Goal: Book appointment/travel/reservation

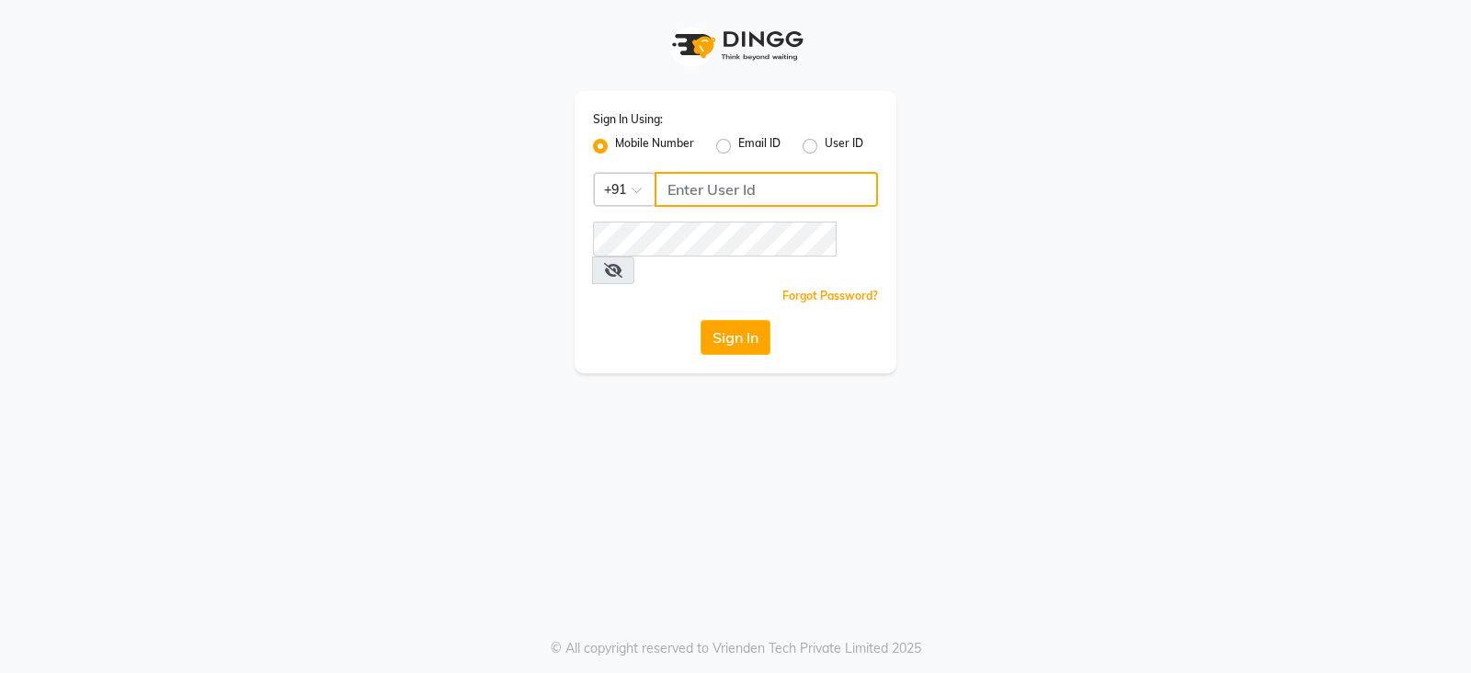
type input "8421447058"
click at [774, 320] on div "Sign In" at bounding box center [735, 337] width 285 height 35
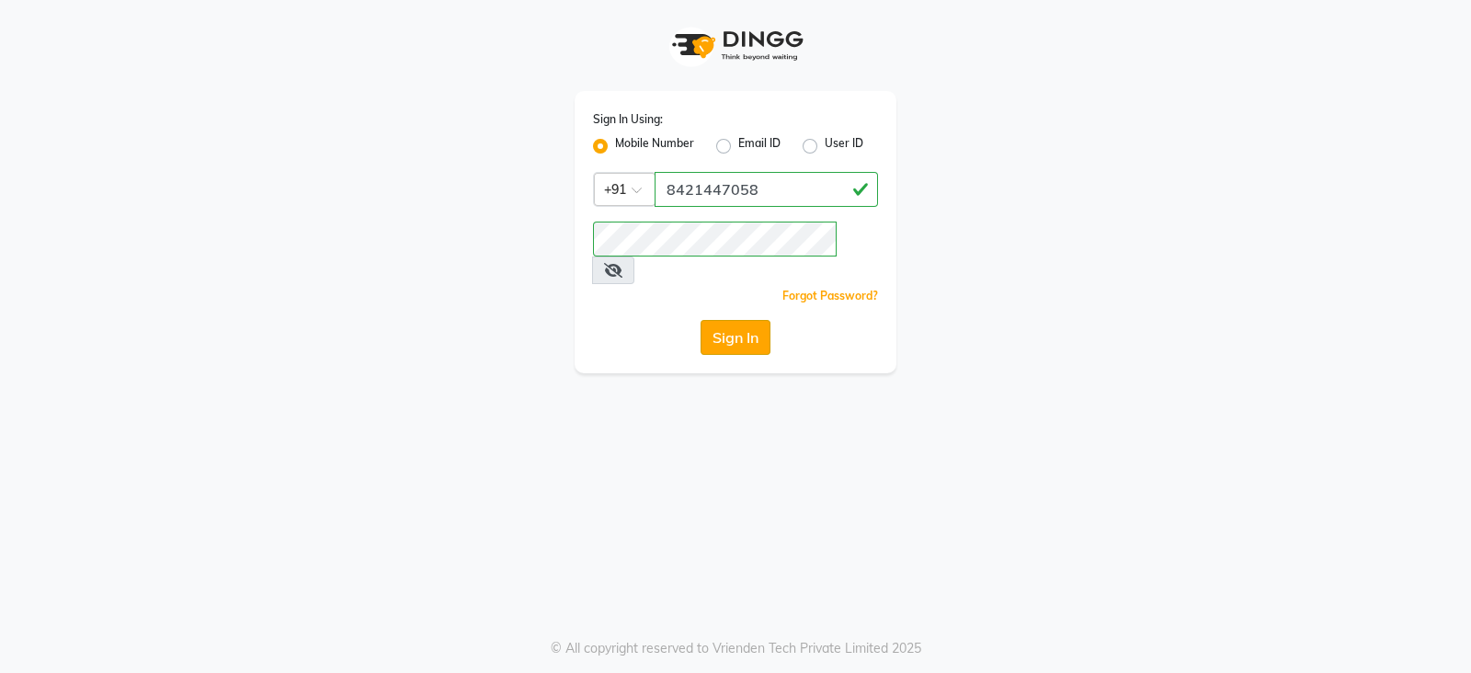
click at [722, 320] on button "Sign In" at bounding box center [736, 337] width 70 height 35
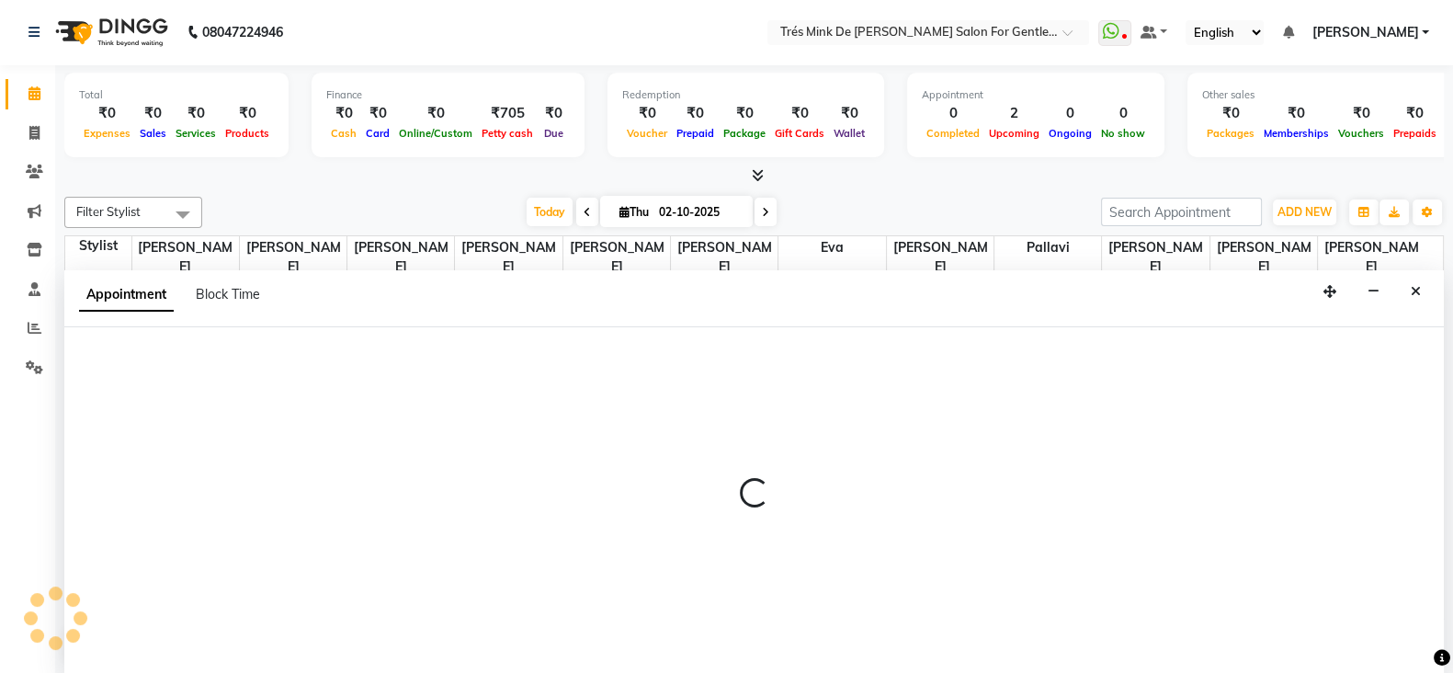
select select "49624"
select select "tentative"
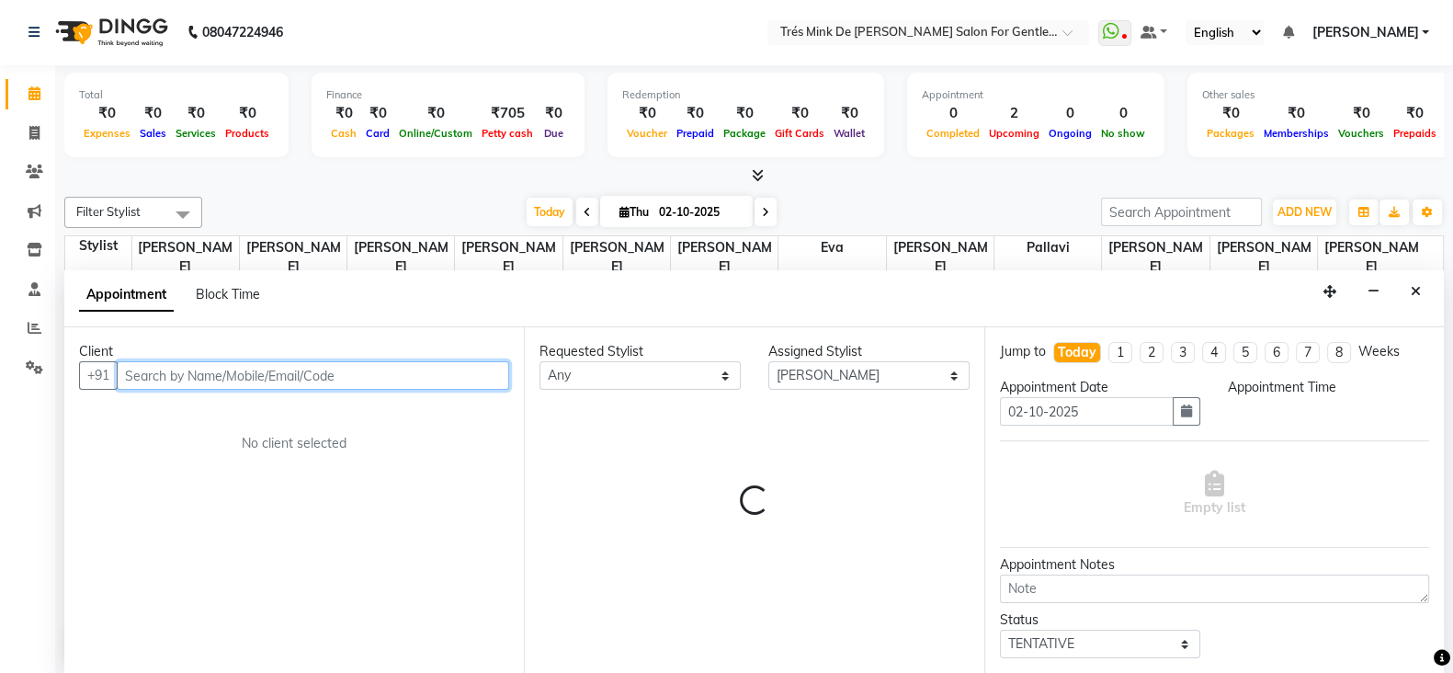
select select "615"
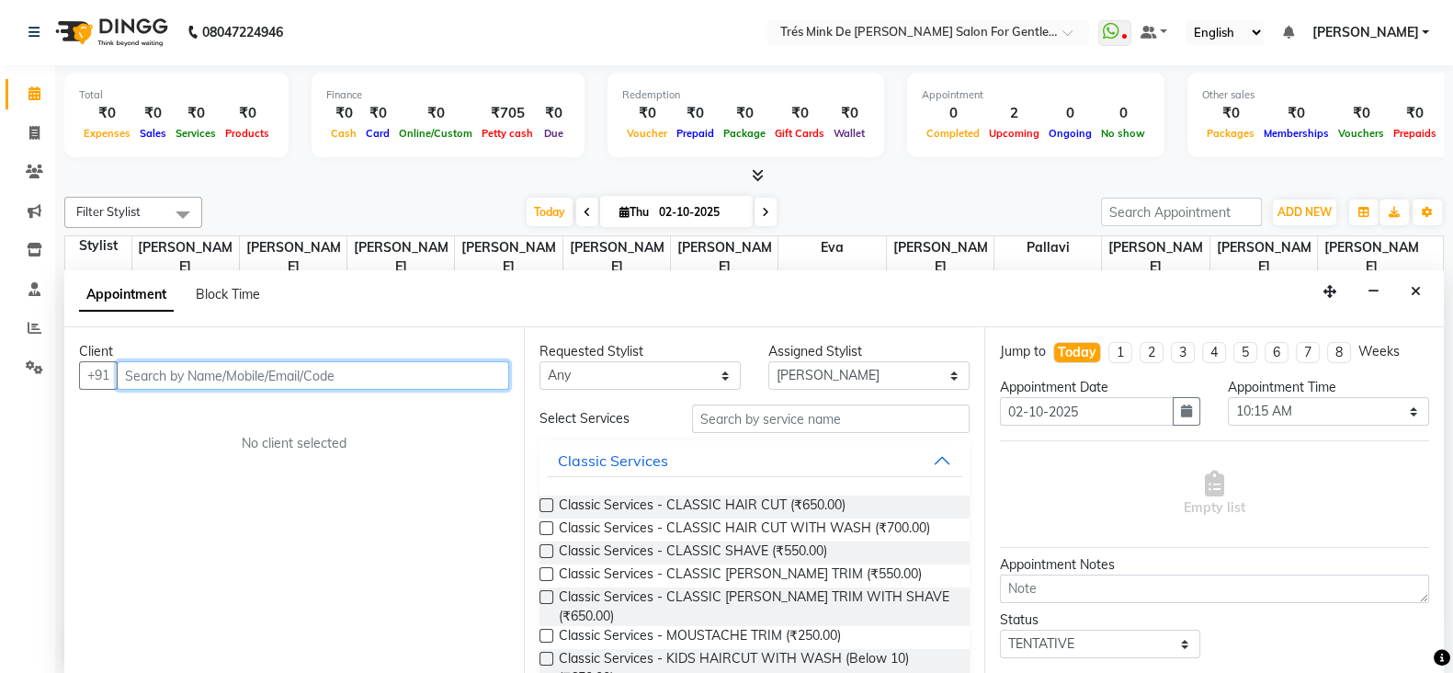
click at [437, 370] on input "text" at bounding box center [313, 375] width 393 height 28
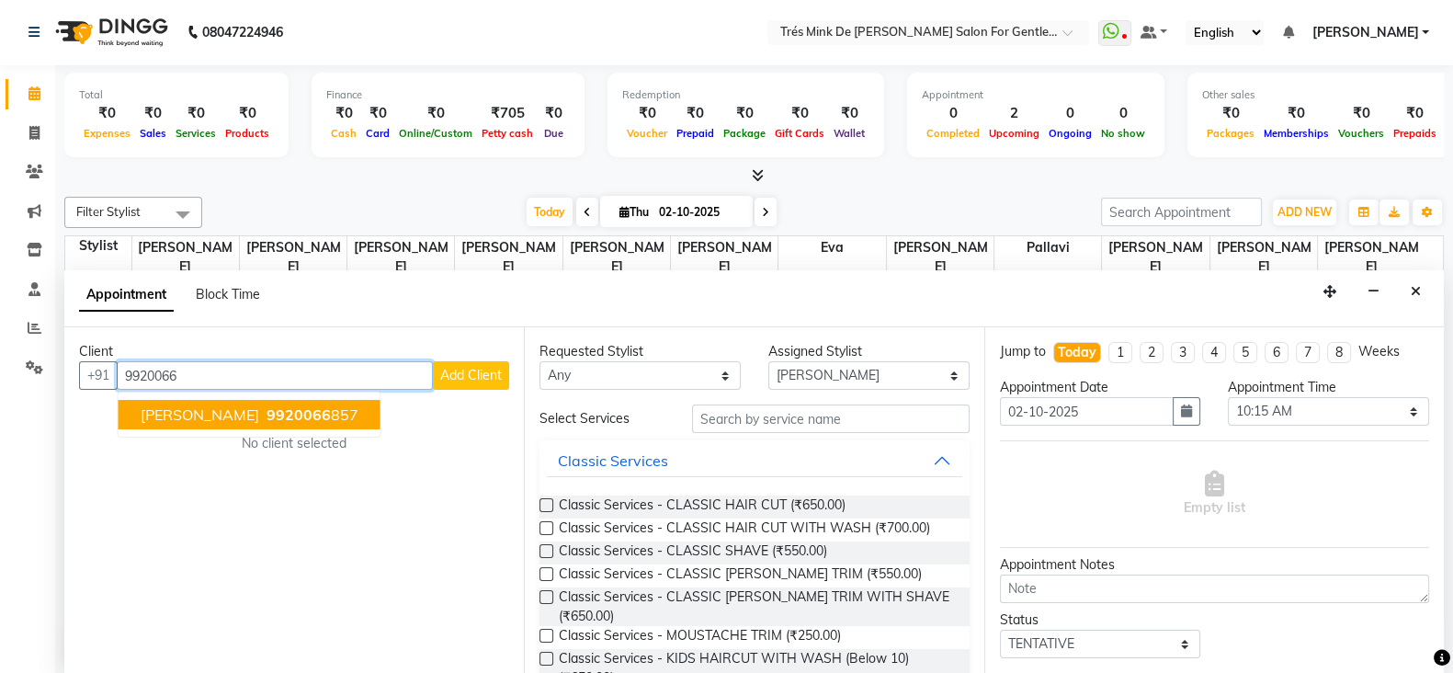
click at [241, 415] on span "[PERSON_NAME]" at bounding box center [200, 414] width 119 height 18
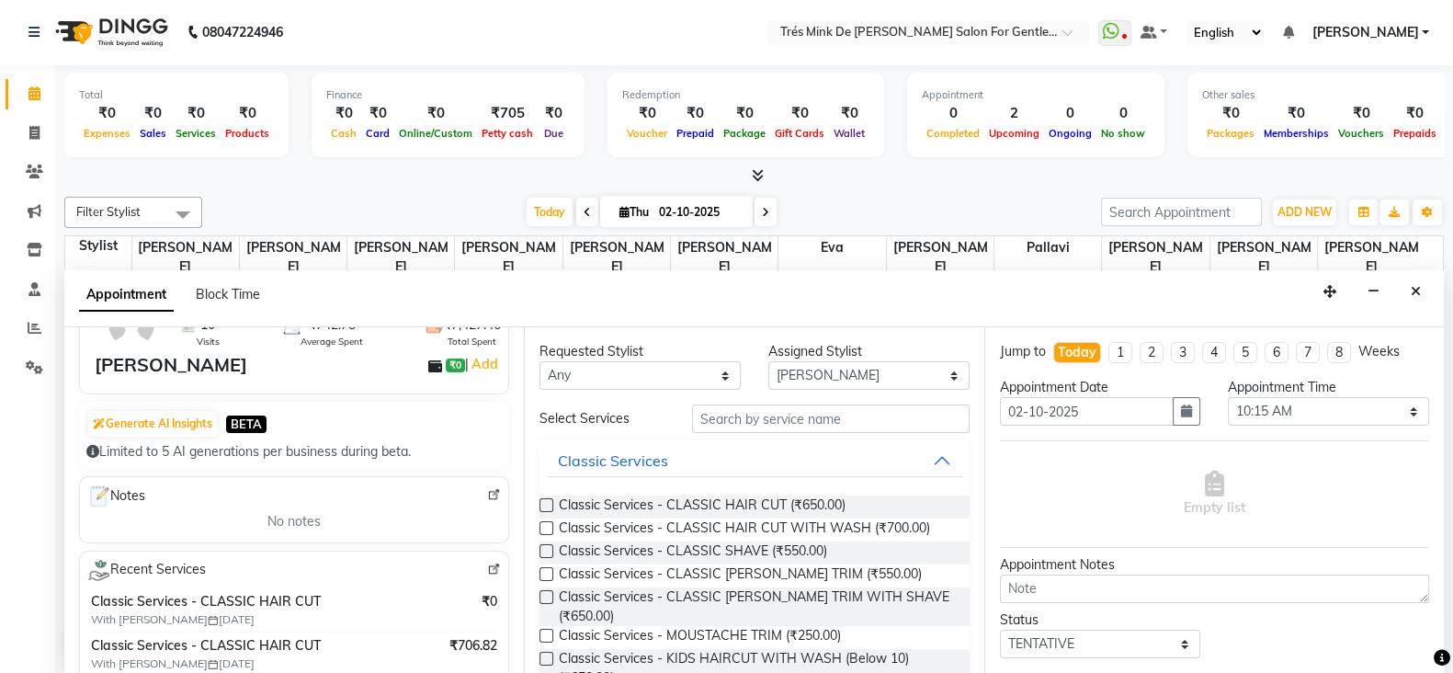
scroll to position [229, 0]
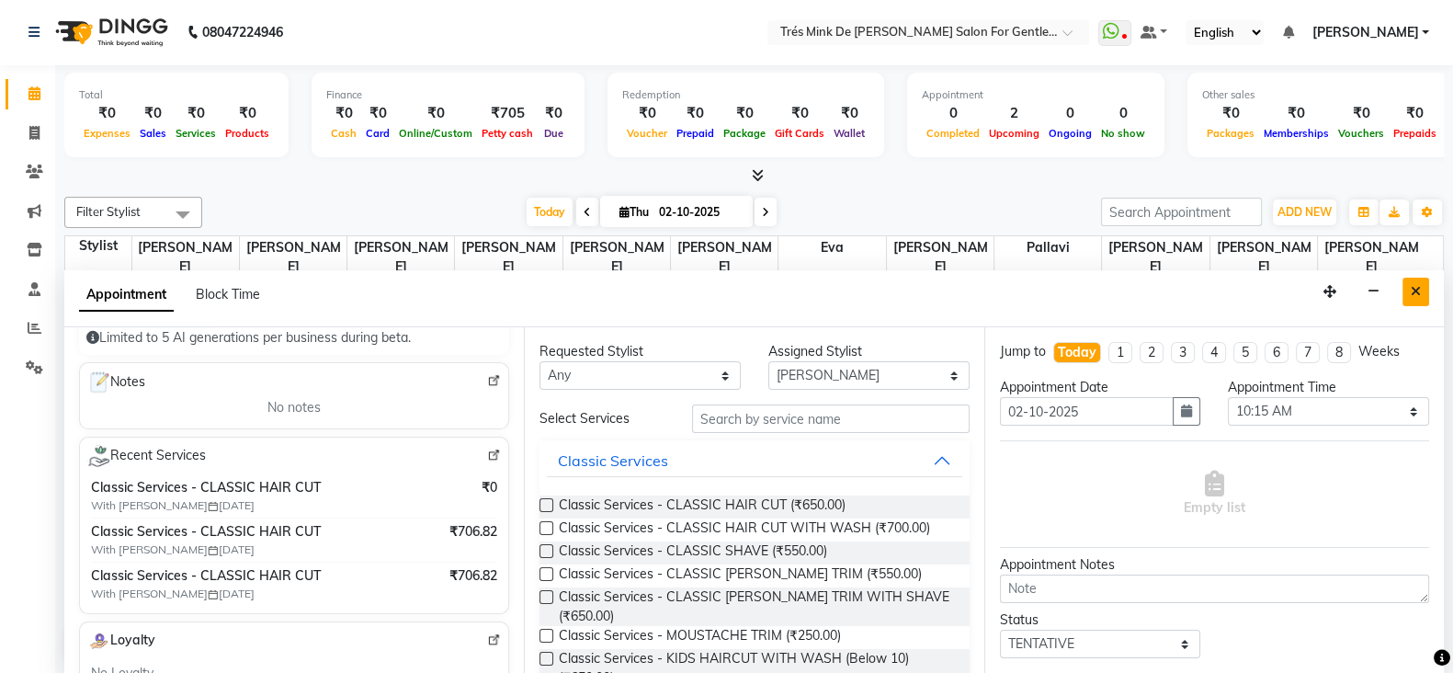
type input "9920066857"
click at [1408, 291] on button "Close" at bounding box center [1416, 292] width 27 height 28
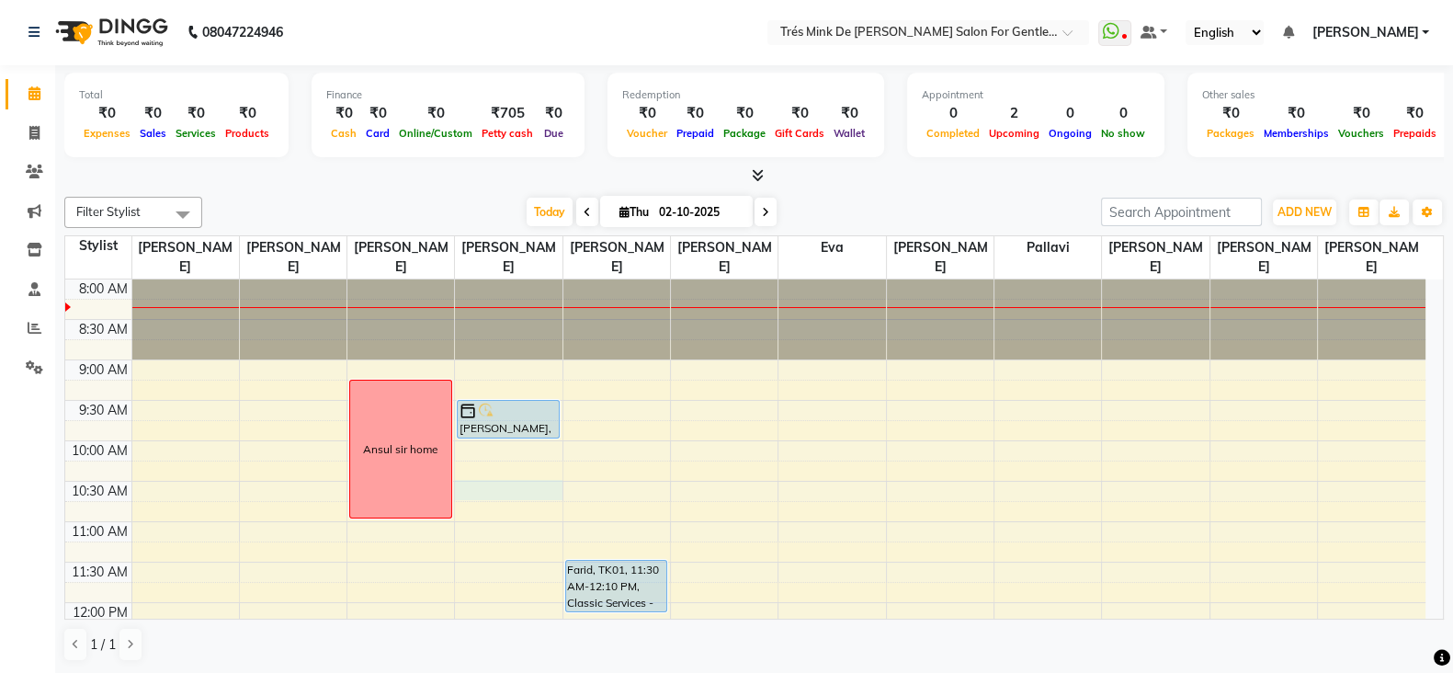
select select "49624"
select select "tentative"
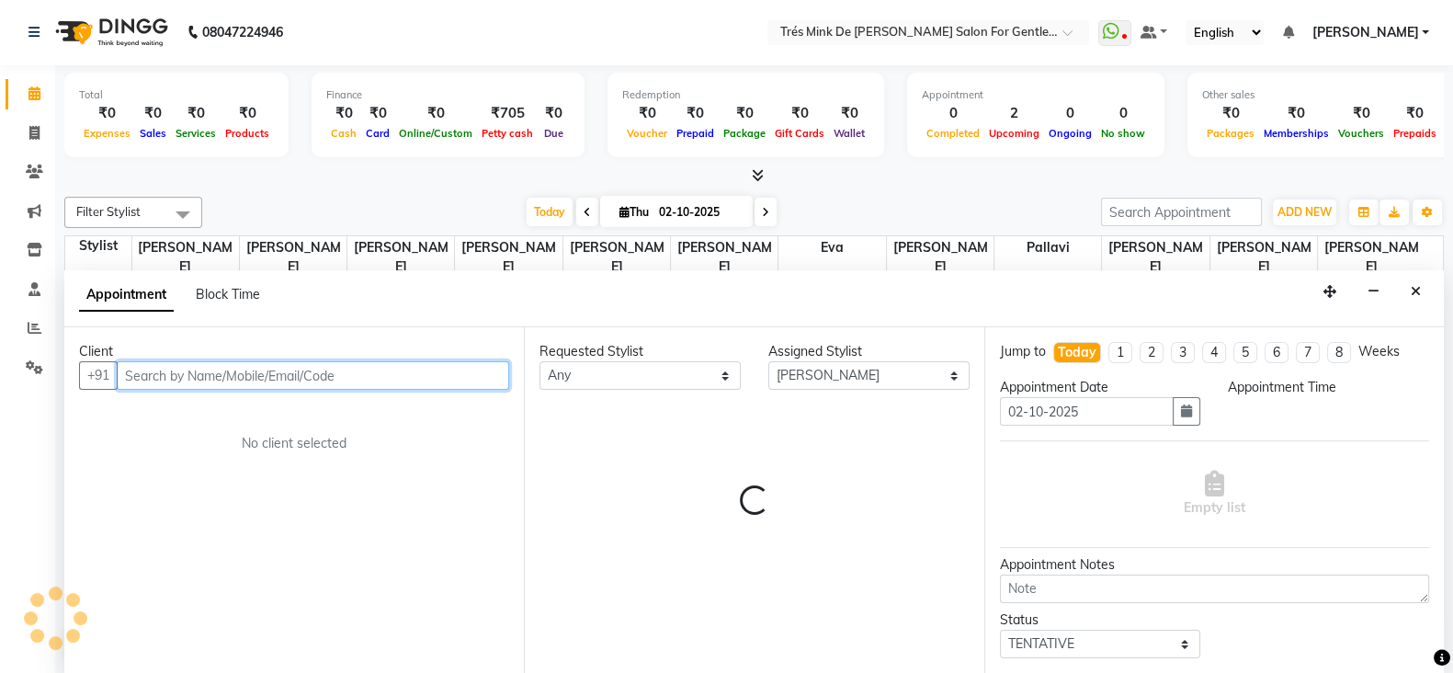
select select "630"
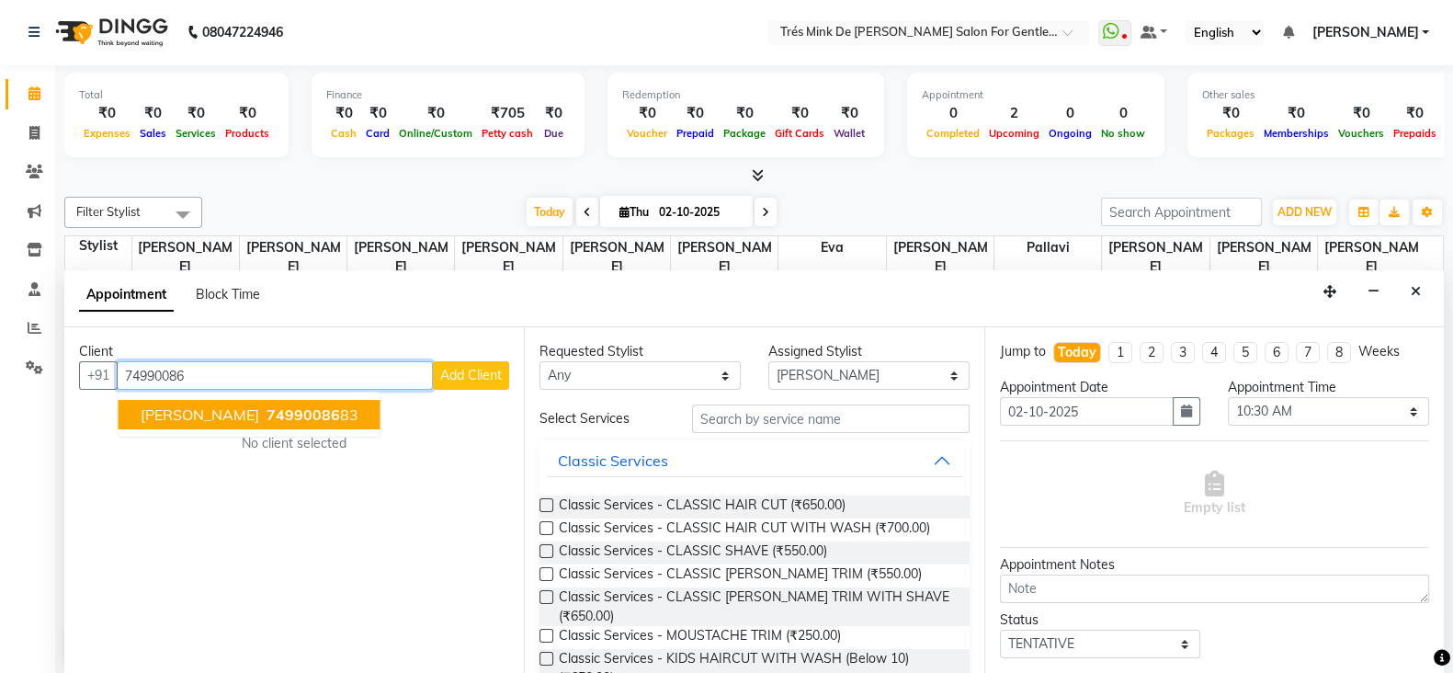
click at [354, 369] on input "74990086" at bounding box center [275, 375] width 316 height 28
type input "7"
click at [167, 409] on span "[PERSON_NAME]" at bounding box center [200, 414] width 119 height 18
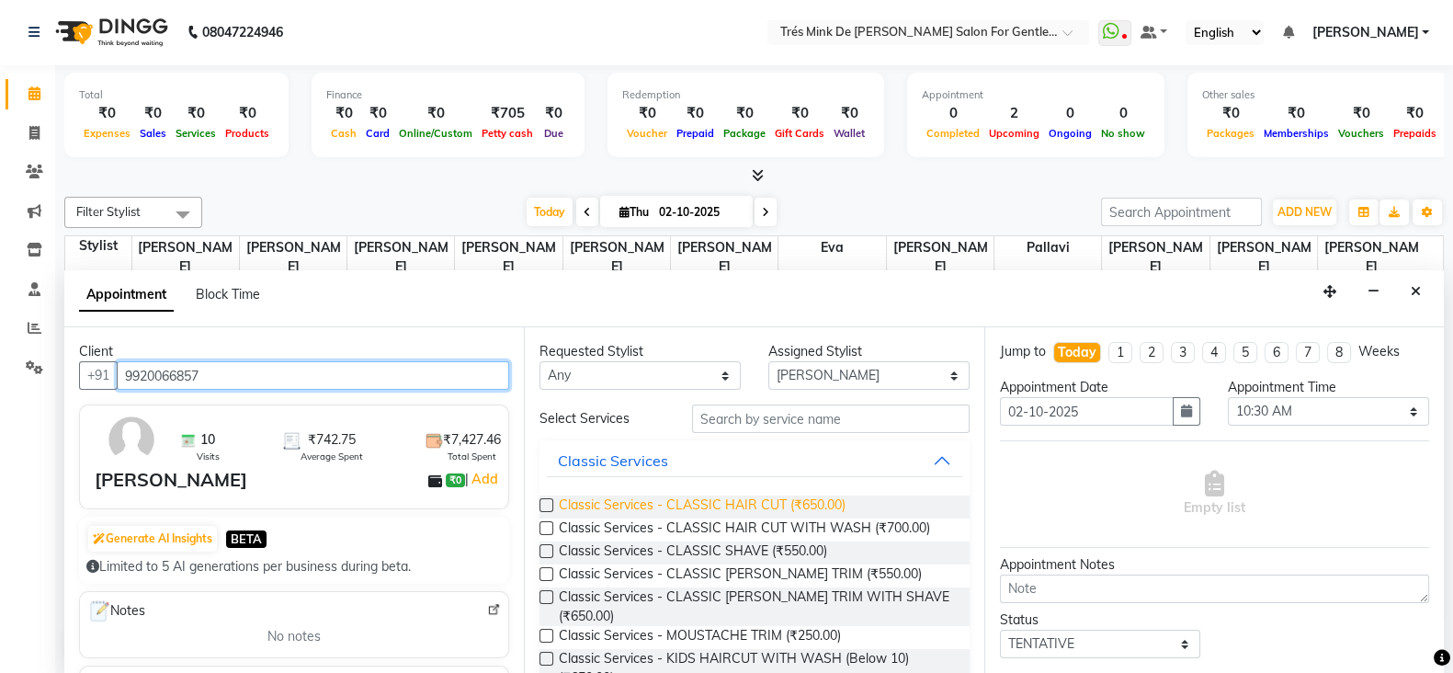
type input "9920066857"
click at [706, 505] on span "Classic Services - CLASSIC HAIR CUT (₹650.00)" at bounding box center [702, 507] width 287 height 23
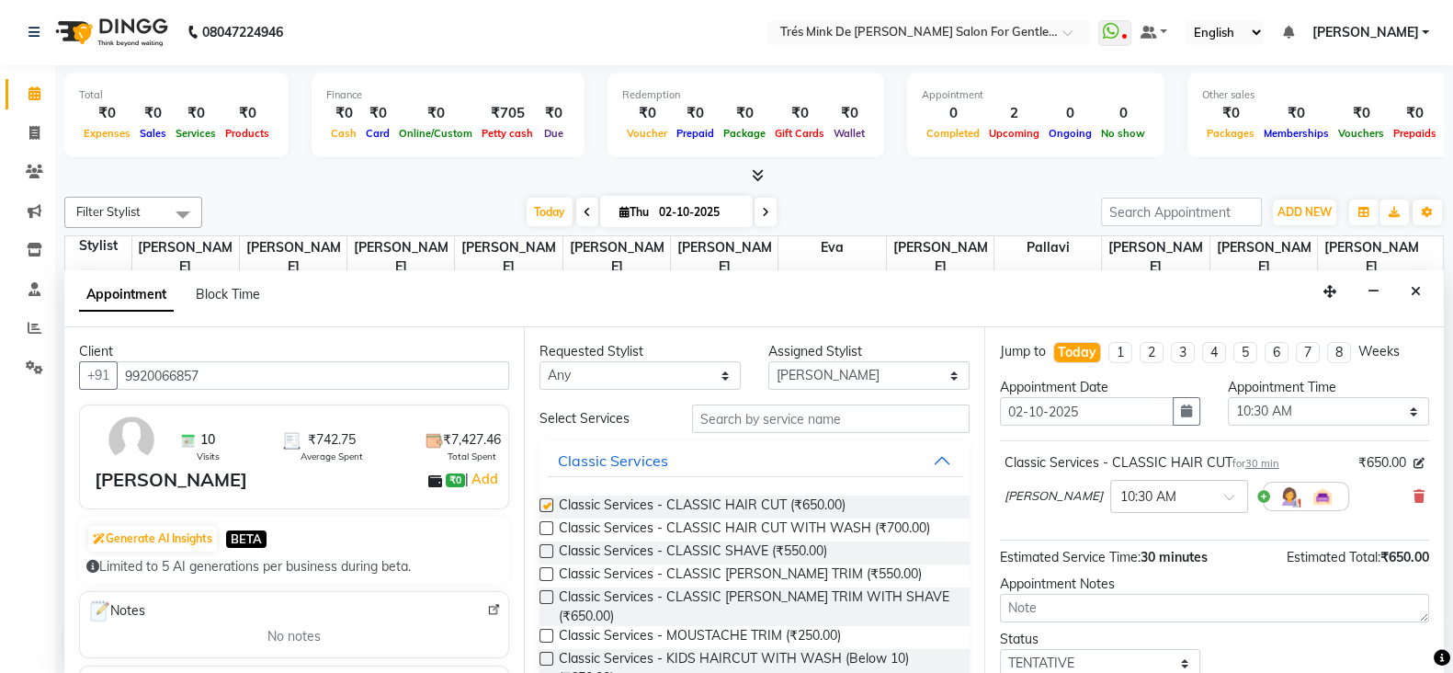
checkbox input "false"
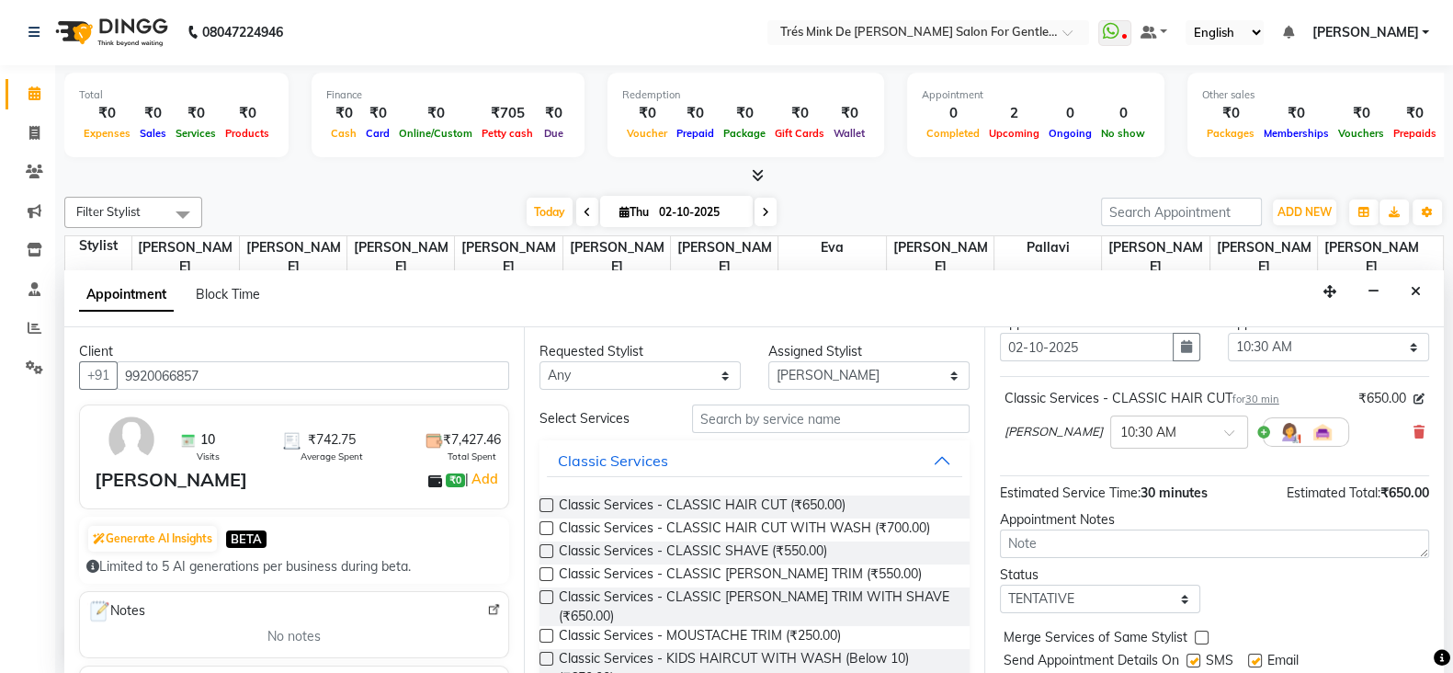
scroll to position [118, 0]
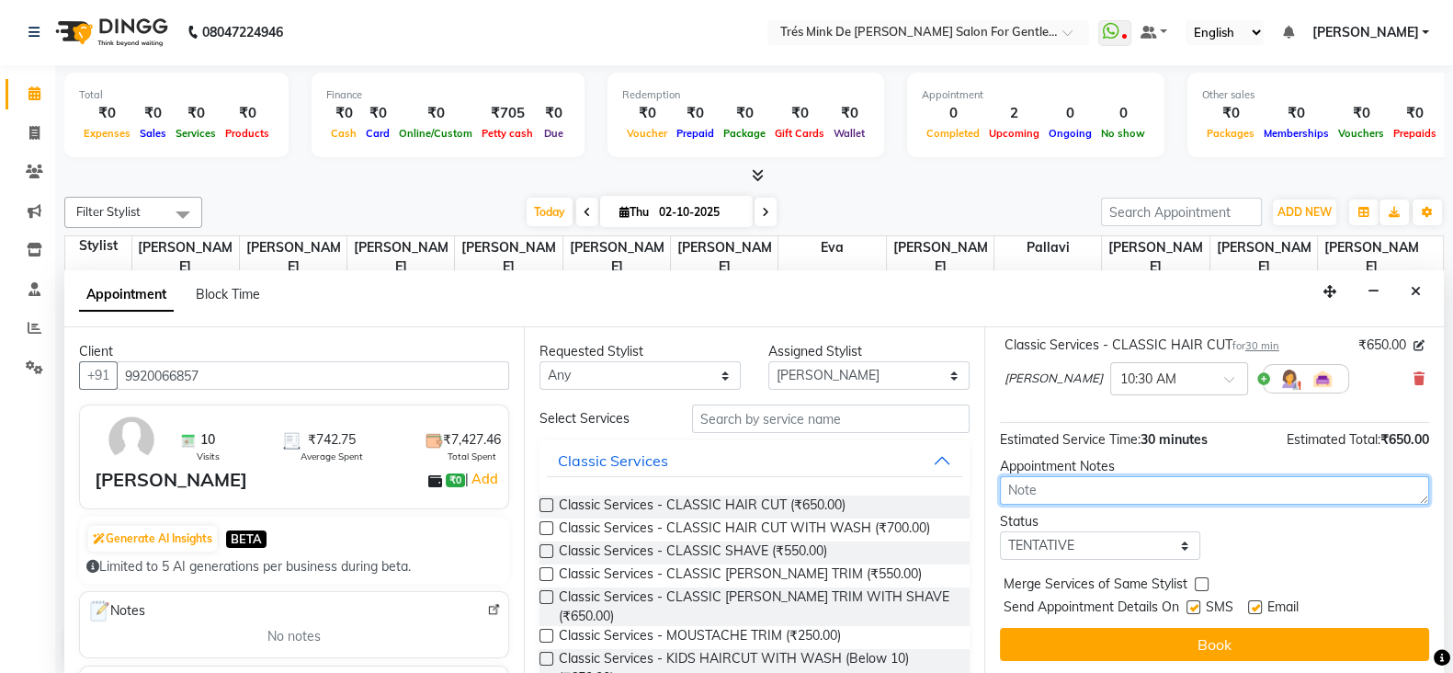
click at [1228, 480] on textarea at bounding box center [1214, 490] width 429 height 28
type textarea "Dilshad"
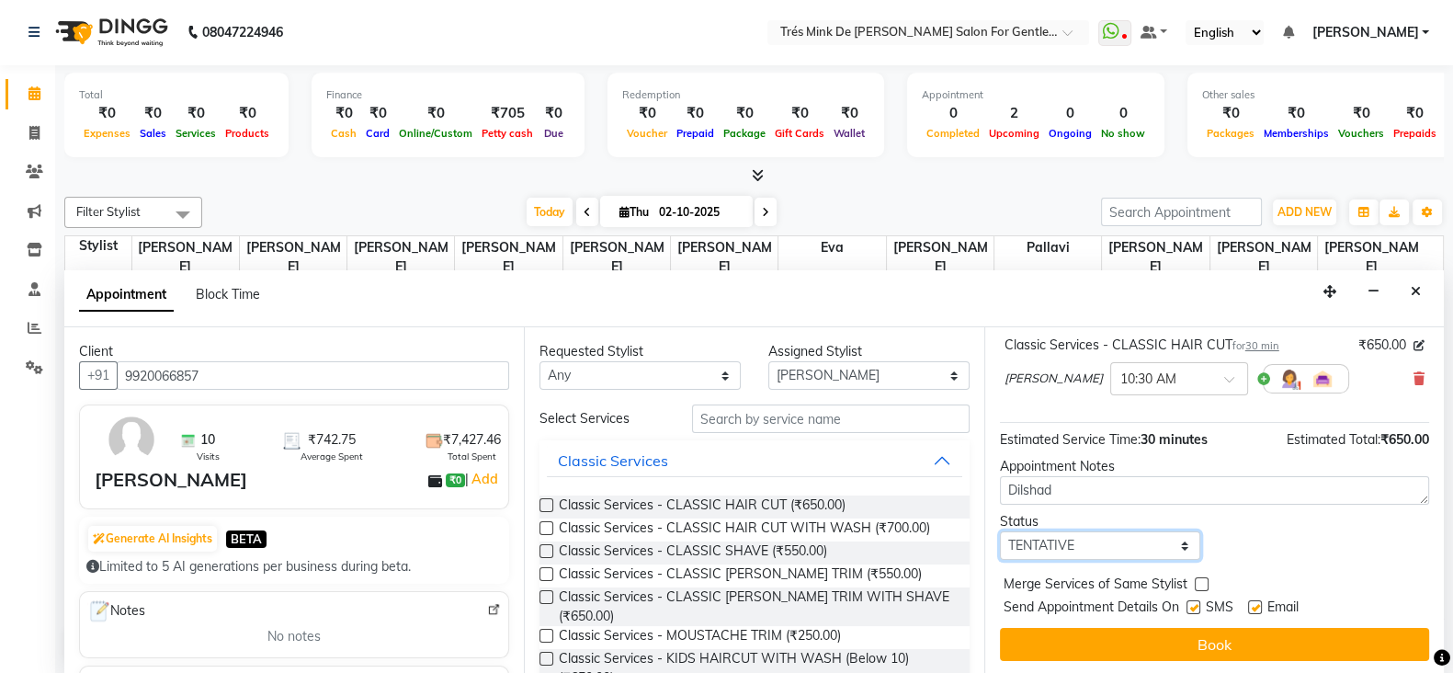
click at [1116, 544] on select "Select TENTATIVE CONFIRM CHECK-IN UPCOMING" at bounding box center [1100, 545] width 201 height 28
select select "confirm booking"
click at [1000, 531] on select "Select TENTATIVE CONFIRM CHECK-IN UPCOMING" at bounding box center [1100, 545] width 201 height 28
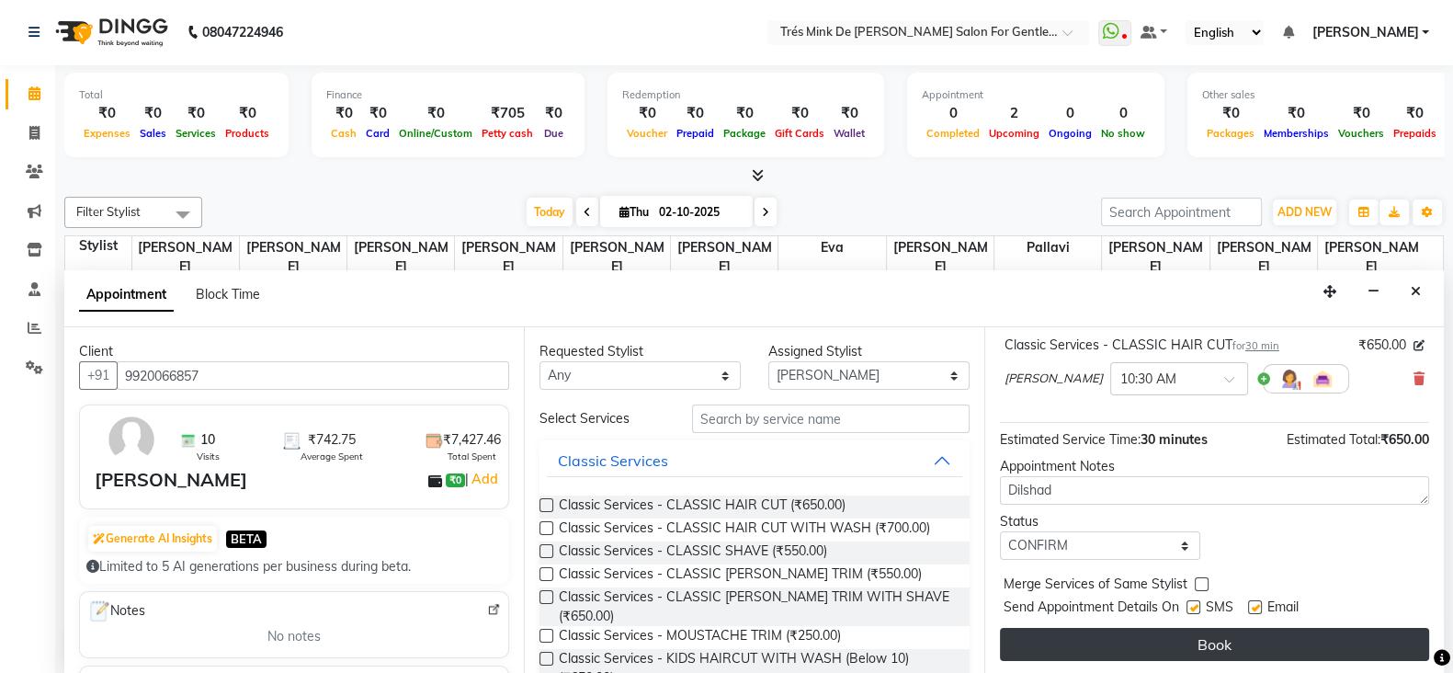
click at [1104, 649] on button "Book" at bounding box center [1214, 644] width 429 height 33
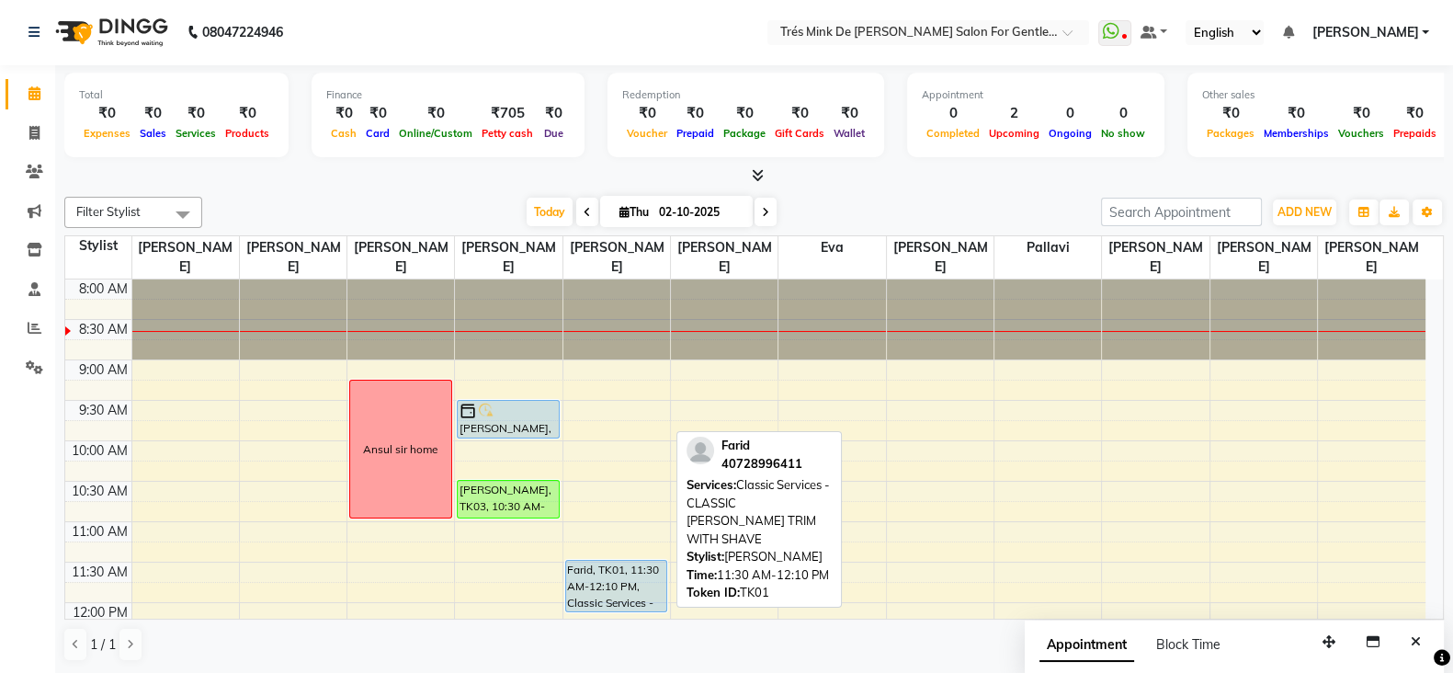
scroll to position [0, 0]
